Goal: Share content

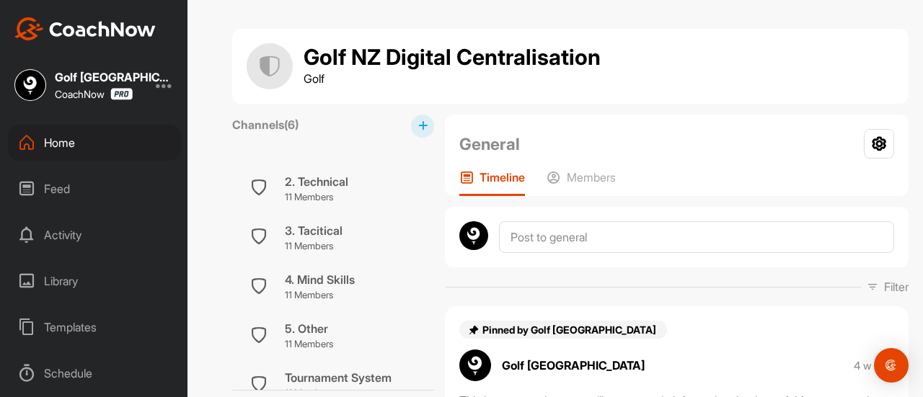
scroll to position [102, 0]
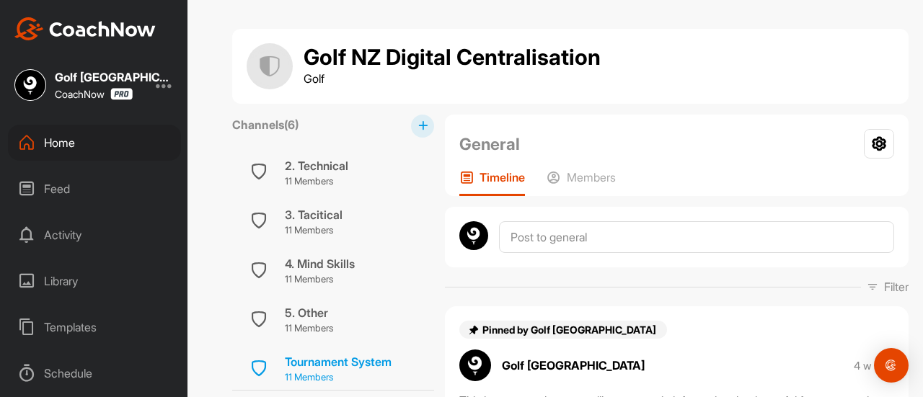
click at [362, 362] on div "Tournament System" at bounding box center [338, 361] width 107 height 17
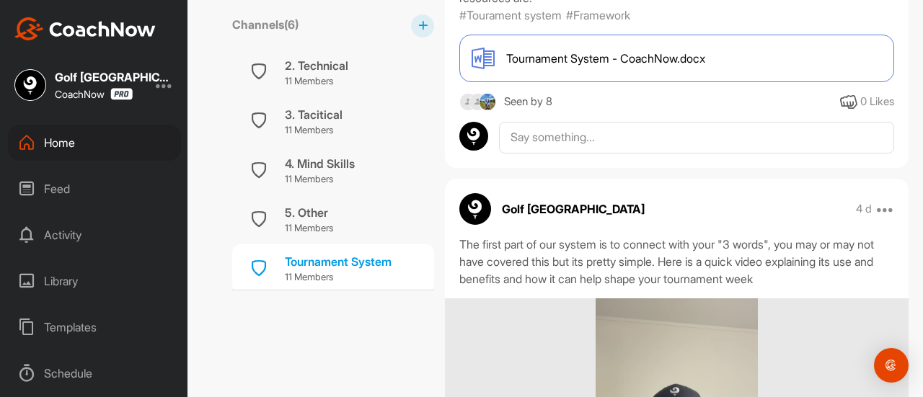
scroll to position [384, 0]
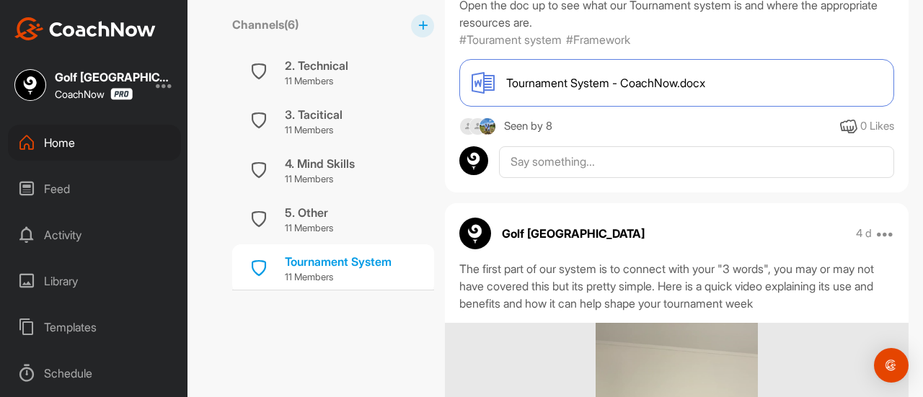
click at [629, 107] on div "Tournament System - CoachNow.docx" at bounding box center [677, 83] width 435 height 48
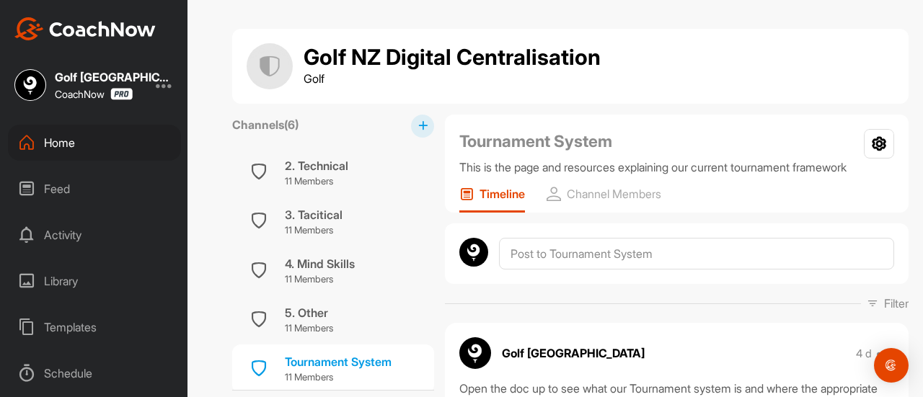
scroll to position [0, 0]
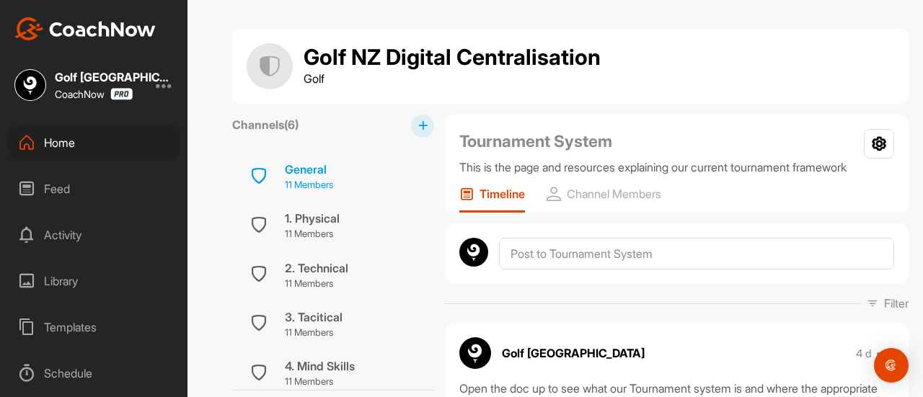
click at [323, 175] on div "General" at bounding box center [309, 169] width 48 height 17
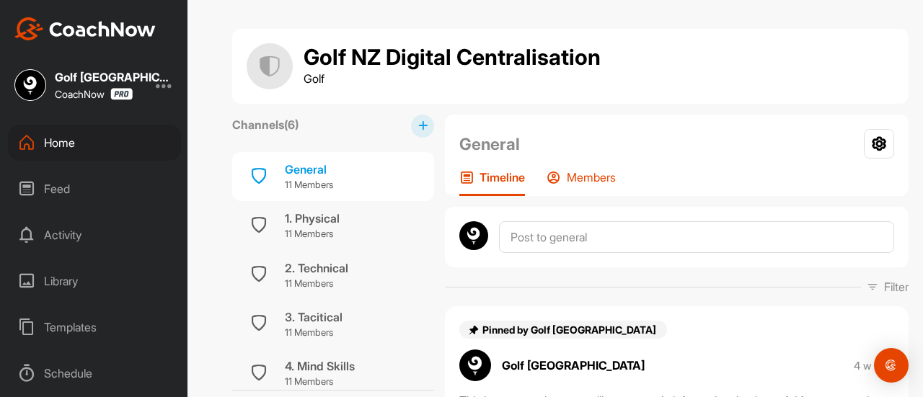
click at [592, 177] on p "Members" at bounding box center [591, 177] width 49 height 14
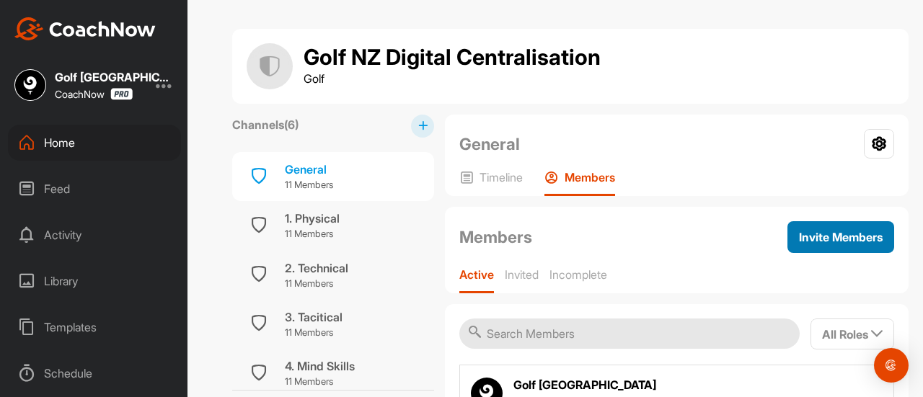
click at [799, 236] on span "Invite Members" at bounding box center [841, 237] width 84 height 14
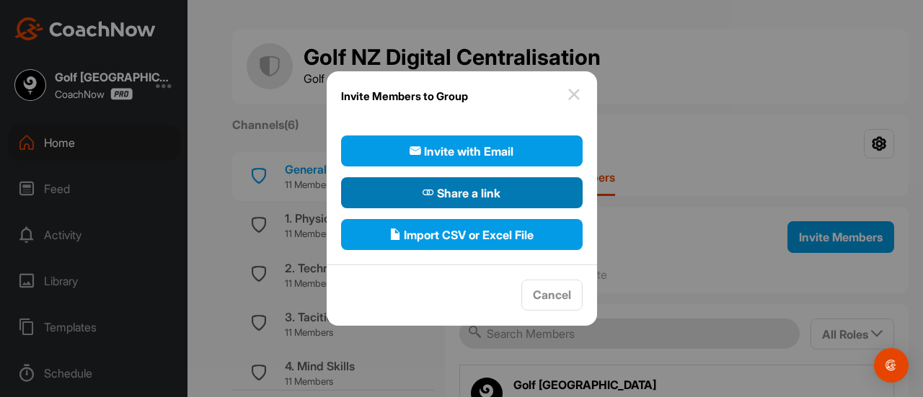
click at [446, 191] on span "Share a link" at bounding box center [462, 193] width 78 height 17
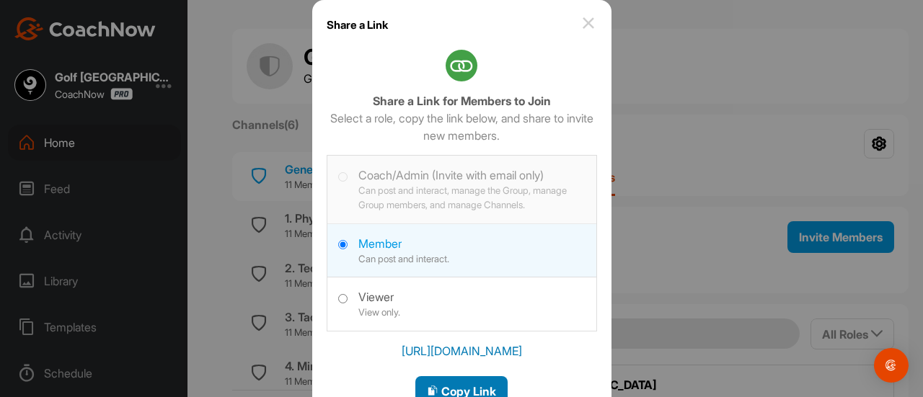
click at [447, 384] on span "Copy Link" at bounding box center [461, 391] width 69 height 14
